Goal: Task Accomplishment & Management: Complete application form

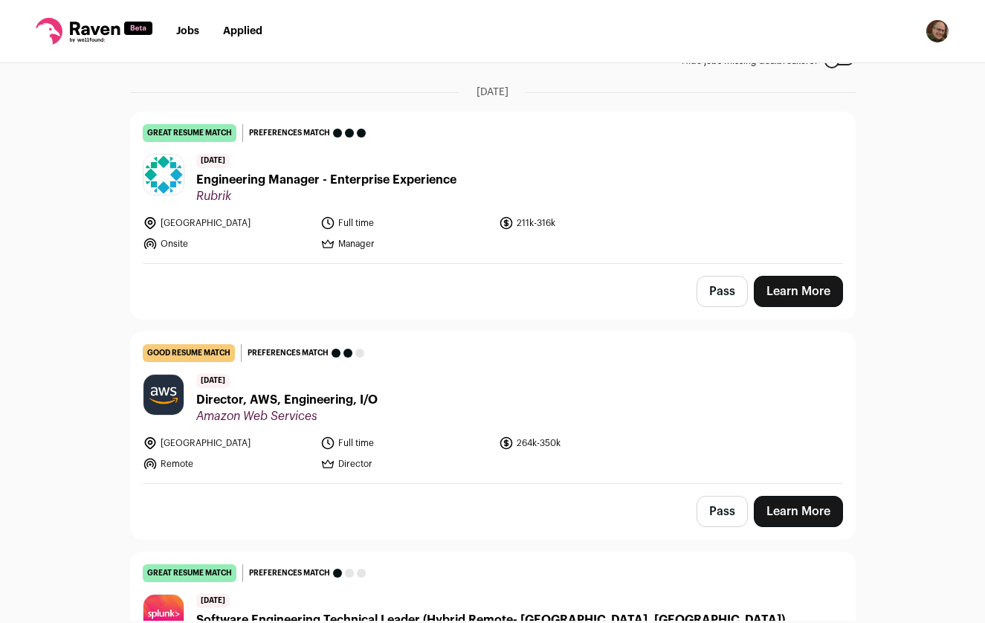
scroll to position [103, 0]
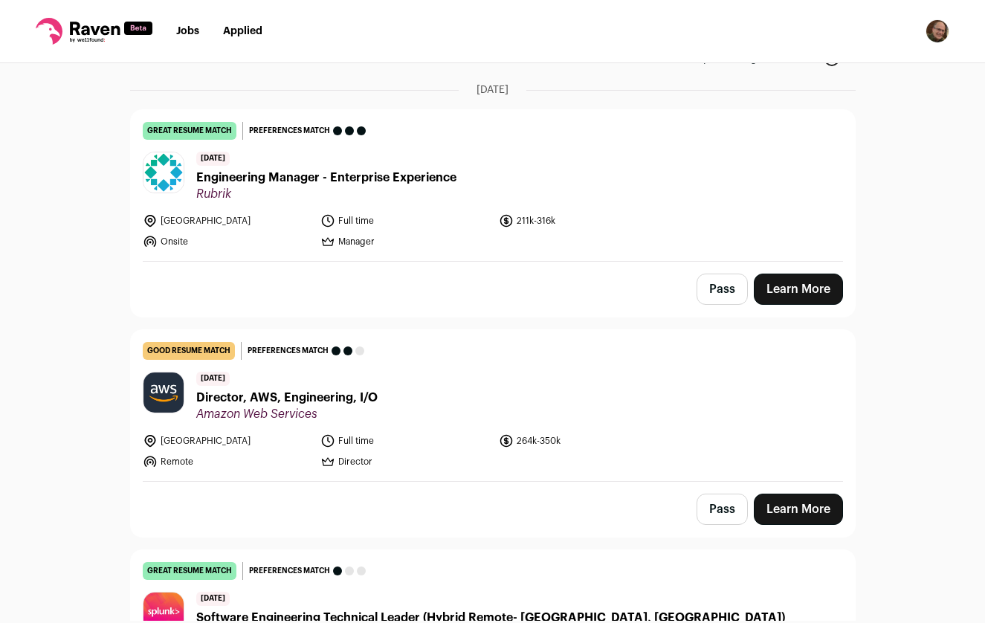
click at [341, 178] on span "Engineering Manager - Enterprise Experience" at bounding box center [326, 178] width 260 height 18
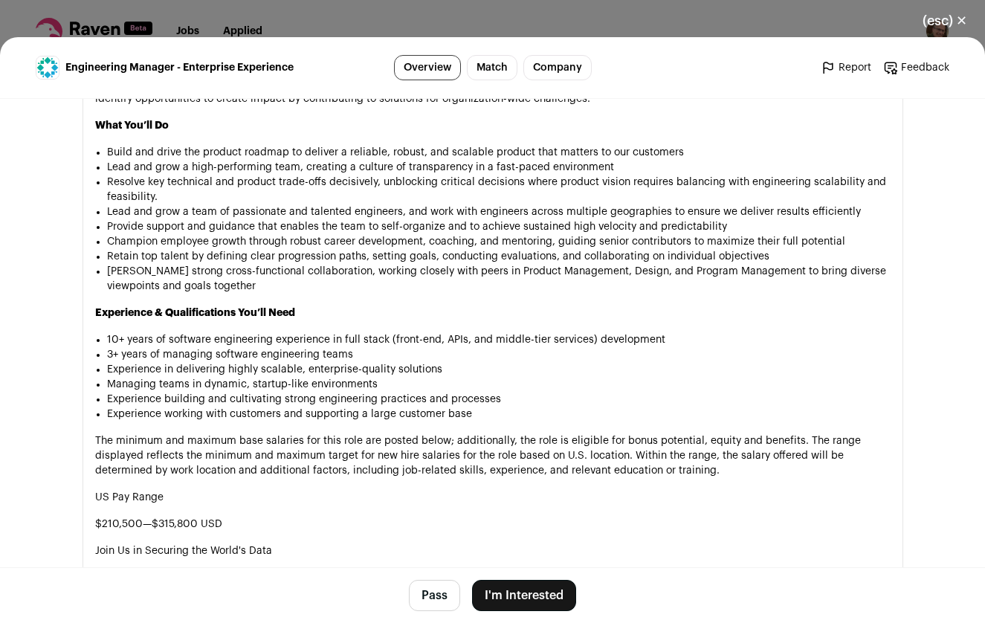
scroll to position [1022, 0]
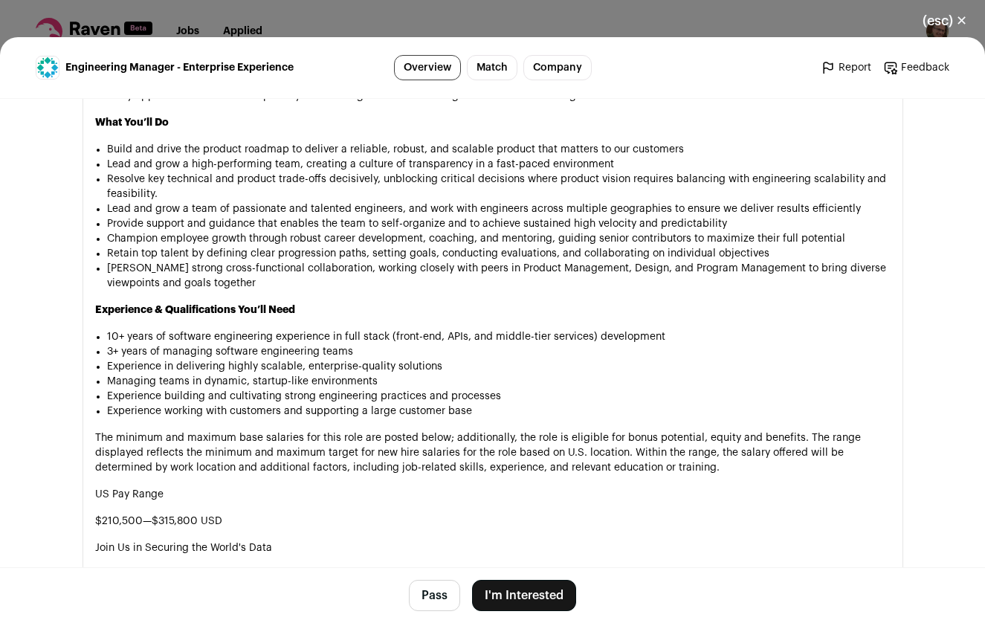
click at [941, 25] on button "(esc) ✕" at bounding box center [945, 20] width 80 height 33
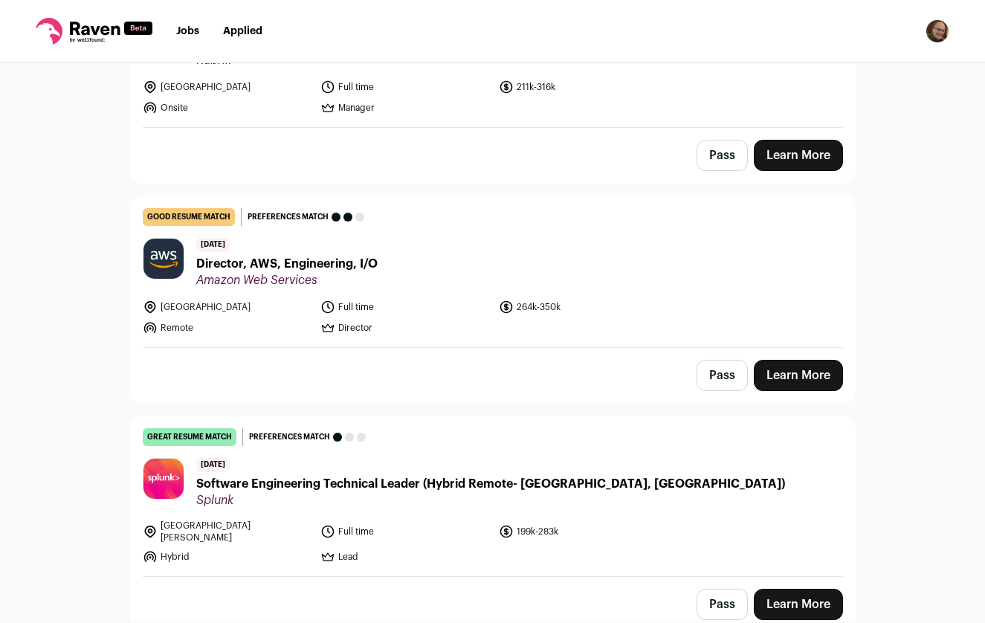
scroll to position [264, 0]
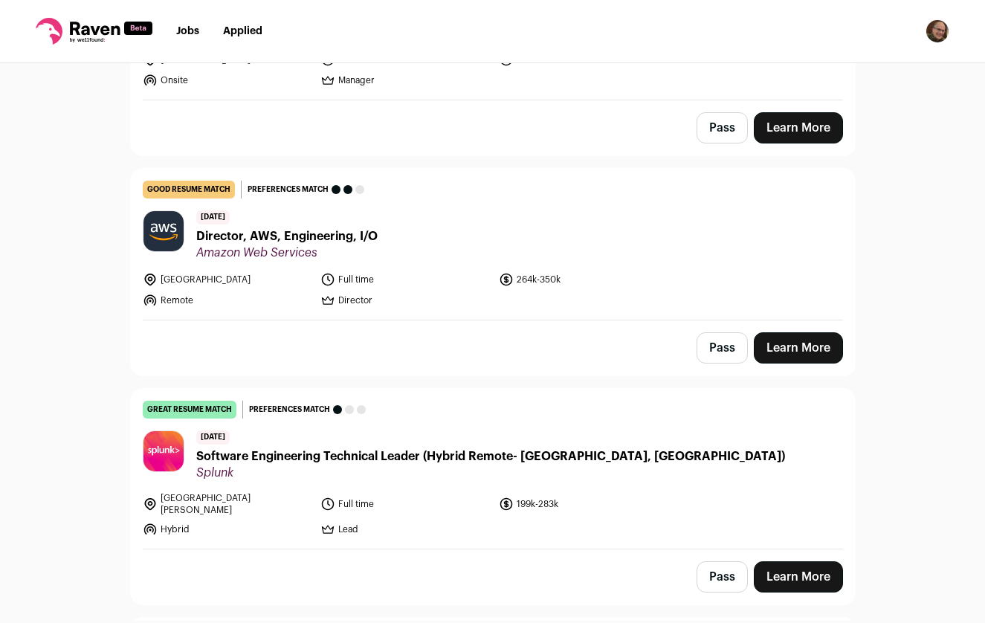
click at [284, 231] on span "Director, AWS, Engineering, I/O" at bounding box center [286, 237] width 181 height 18
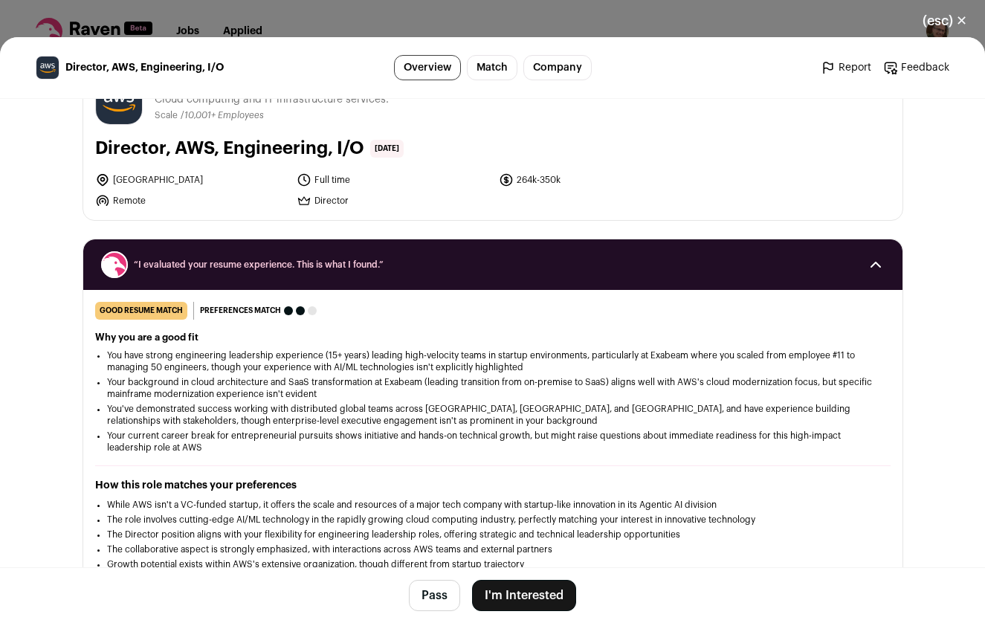
scroll to position [0, 0]
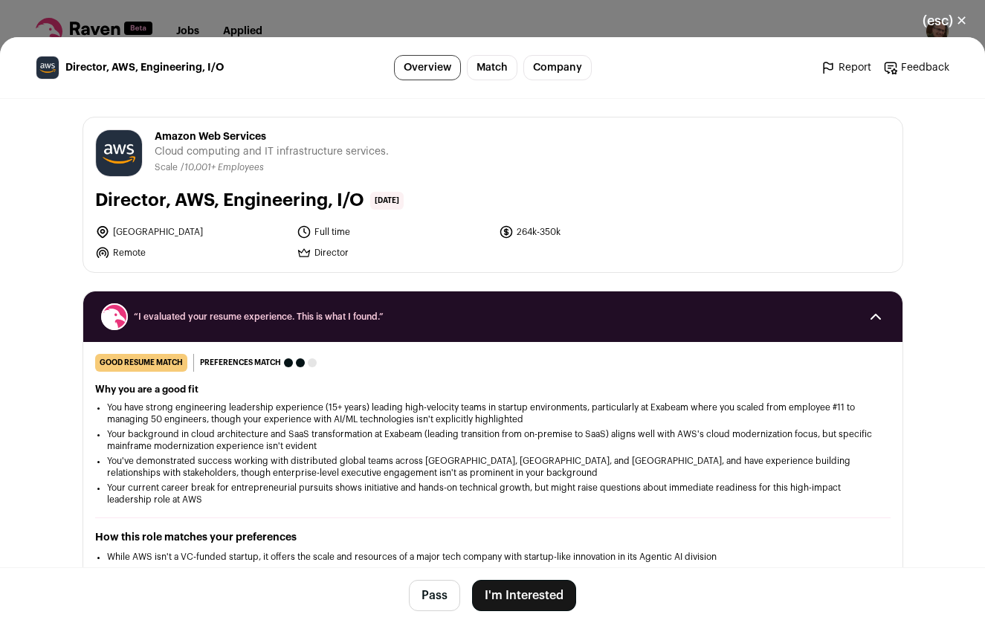
click at [935, 22] on button "(esc) ✕" at bounding box center [945, 20] width 80 height 33
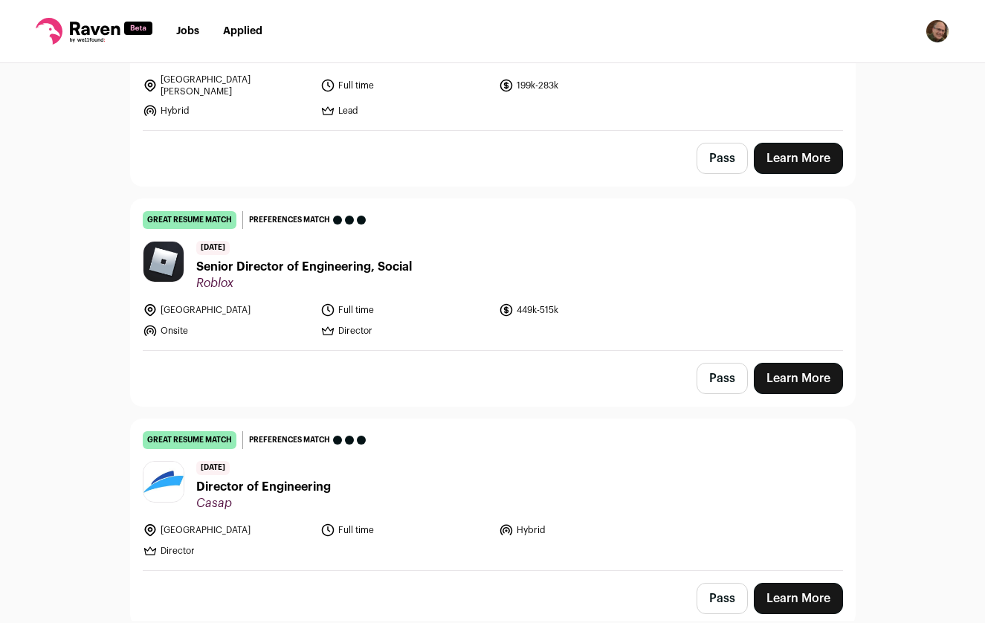
scroll to position [687, 0]
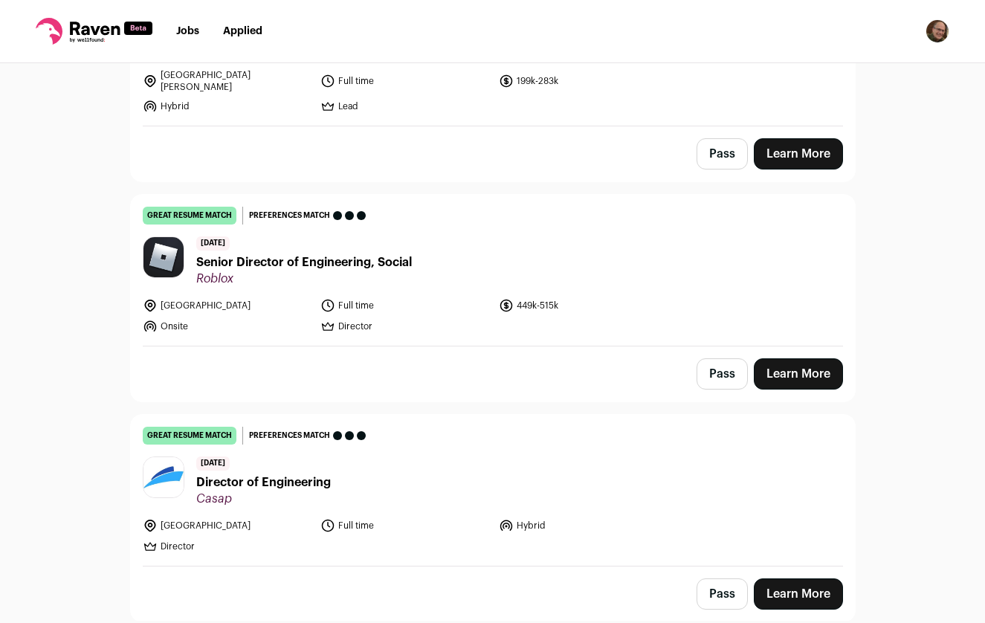
click at [314, 254] on span "Senior Director of Engineering, Social" at bounding box center [304, 263] width 216 height 18
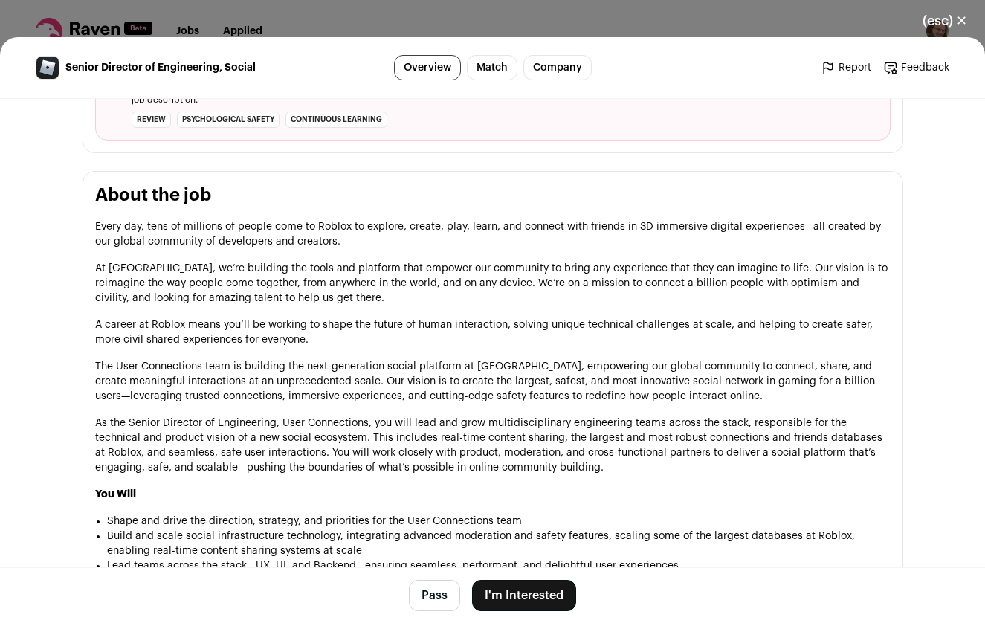
scroll to position [704, 0]
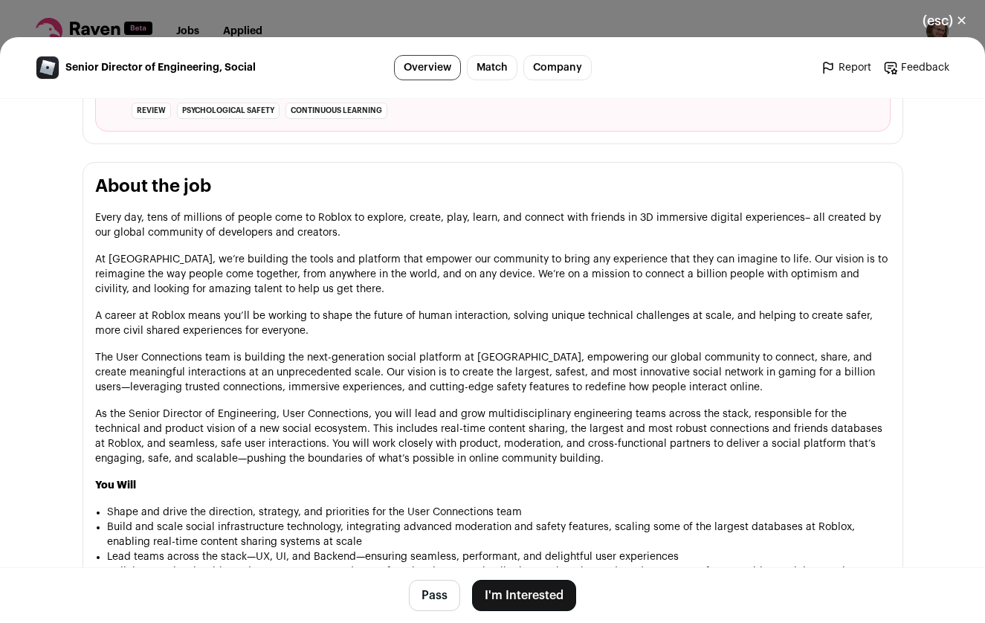
click at [537, 594] on button "I'm Interested" at bounding box center [524, 595] width 104 height 31
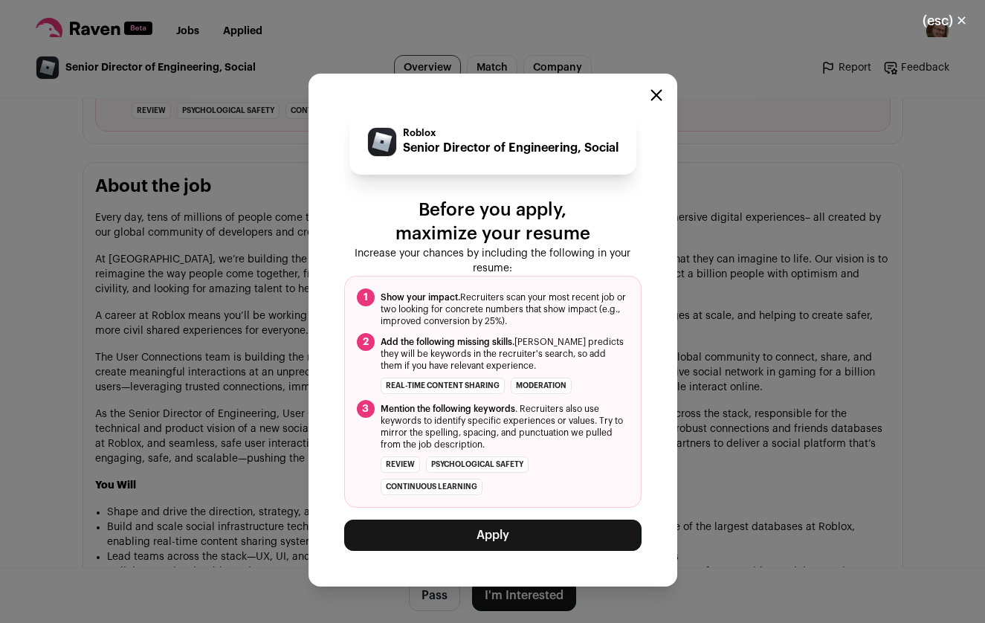
click at [514, 533] on button "Apply" at bounding box center [492, 535] width 297 height 31
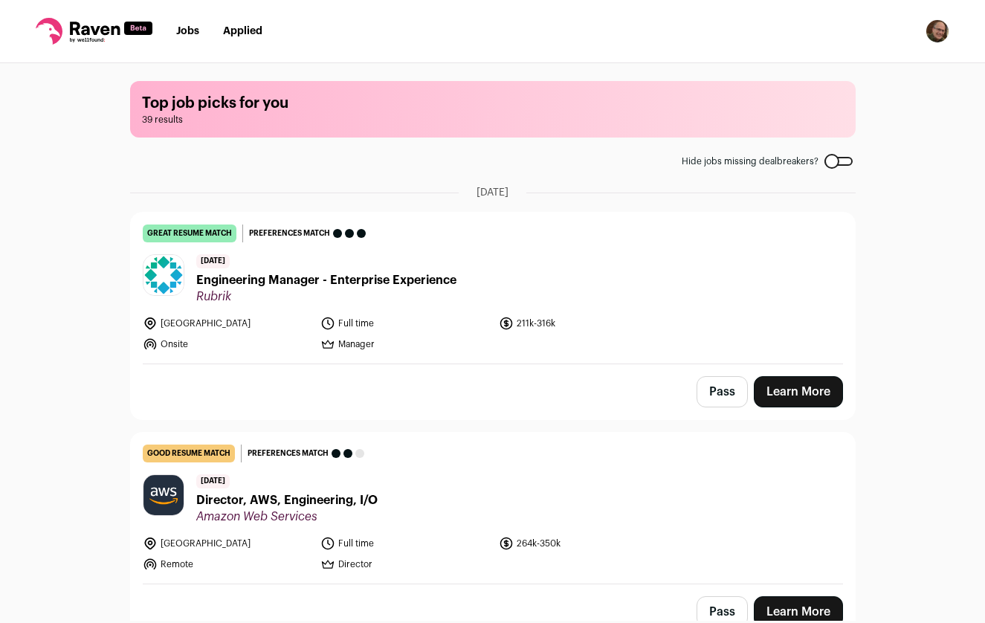
click at [344, 273] on span "Engineering Manager - Enterprise Experience" at bounding box center [326, 280] width 260 height 18
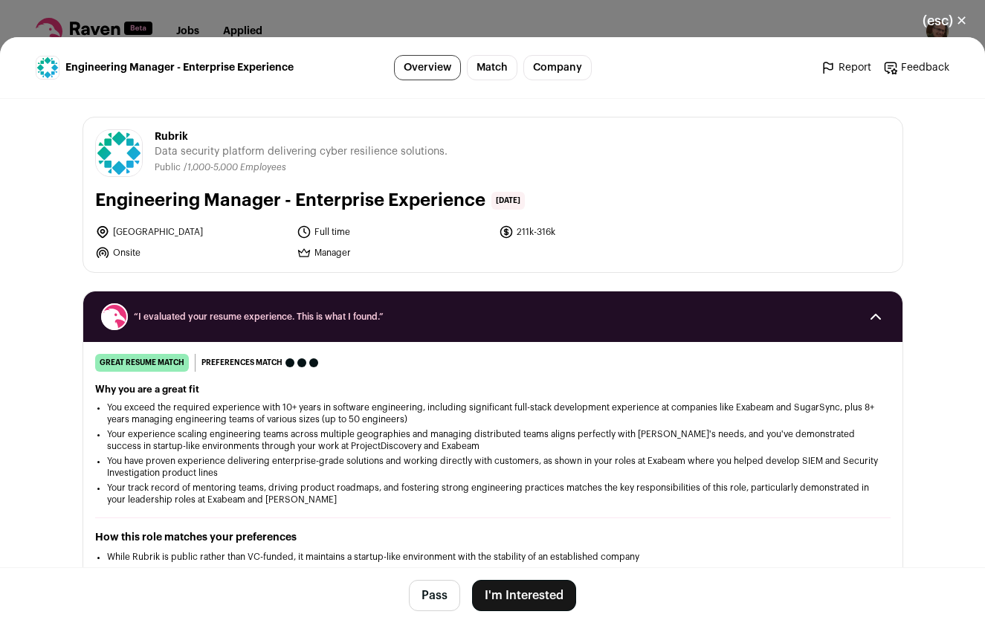
click at [929, 16] on button "(esc) ✕" at bounding box center [945, 20] width 80 height 33
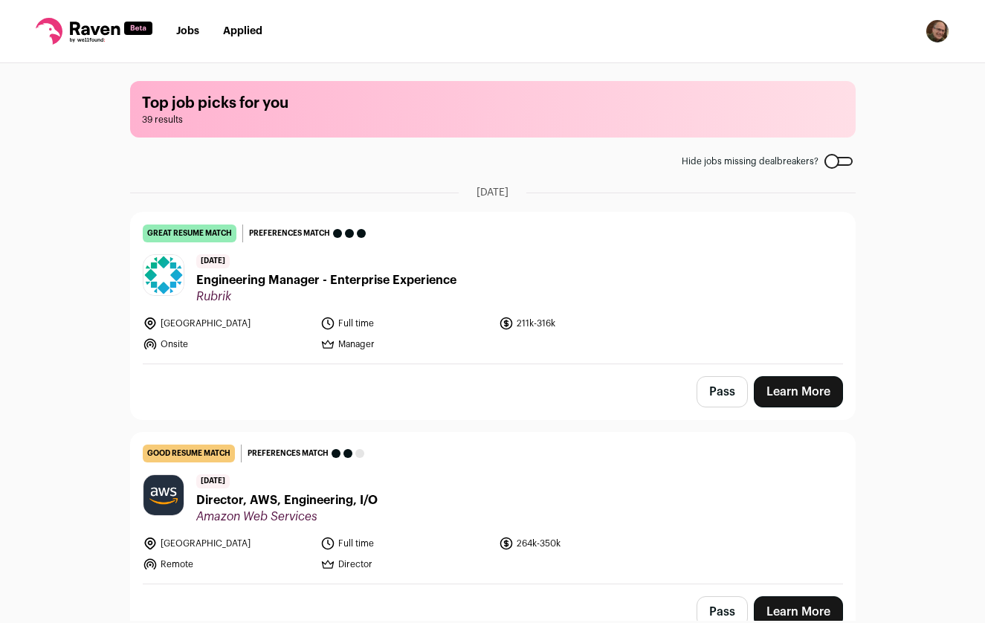
click at [245, 30] on link "Applied" at bounding box center [242, 31] width 39 height 10
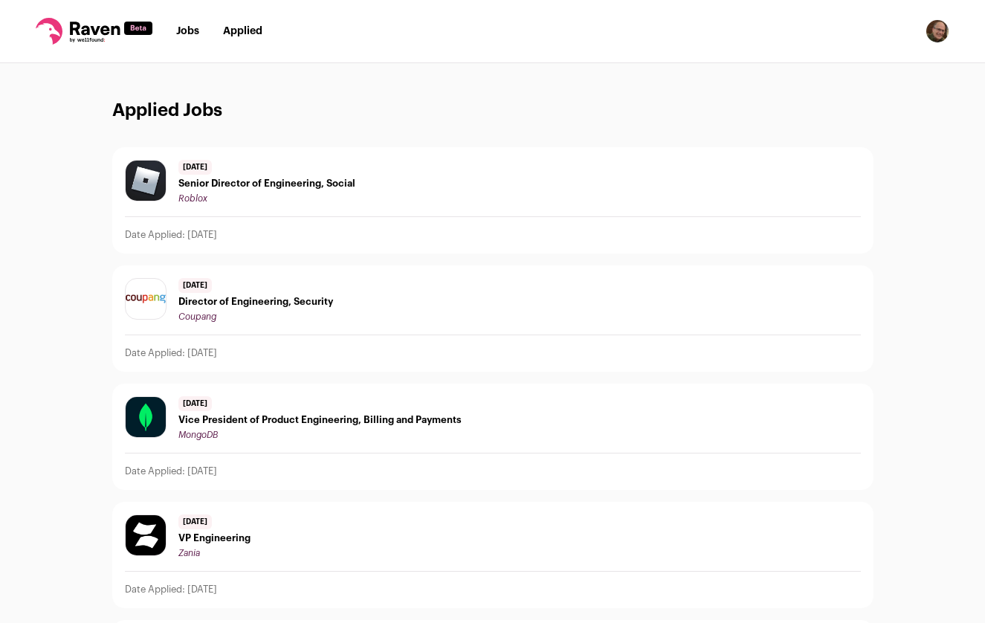
click at [278, 178] on span "Senior Director of Engineering, Social" at bounding box center [266, 184] width 177 height 12
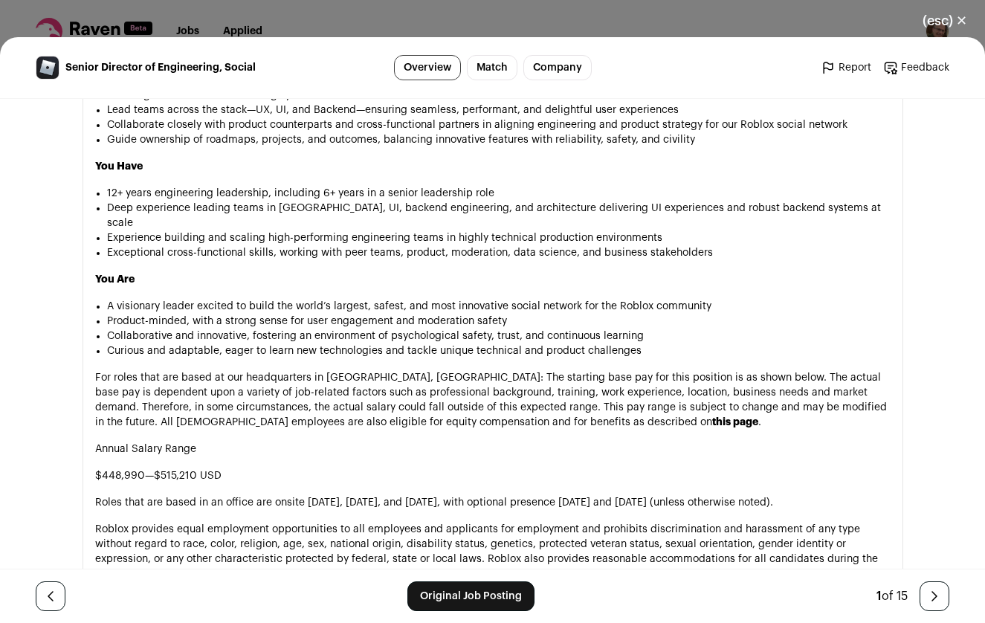
scroll to position [1156, 0]
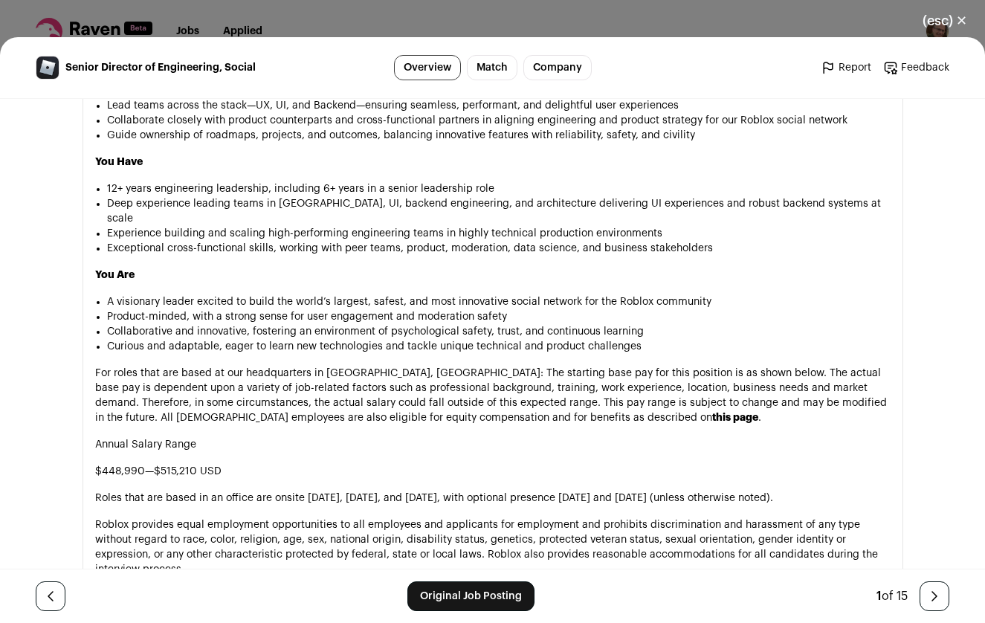
click at [935, 18] on button "(esc) ✕" at bounding box center [945, 20] width 80 height 33
